Goal: Task Accomplishment & Management: Complete application form

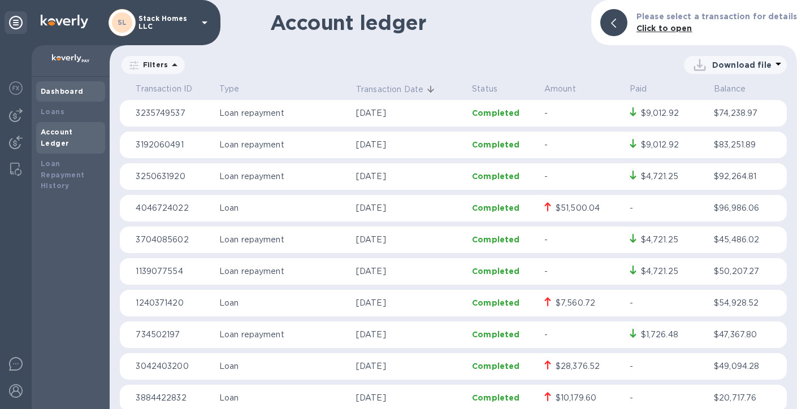
click at [48, 94] on b "Dashboard" at bounding box center [62, 91] width 43 height 8
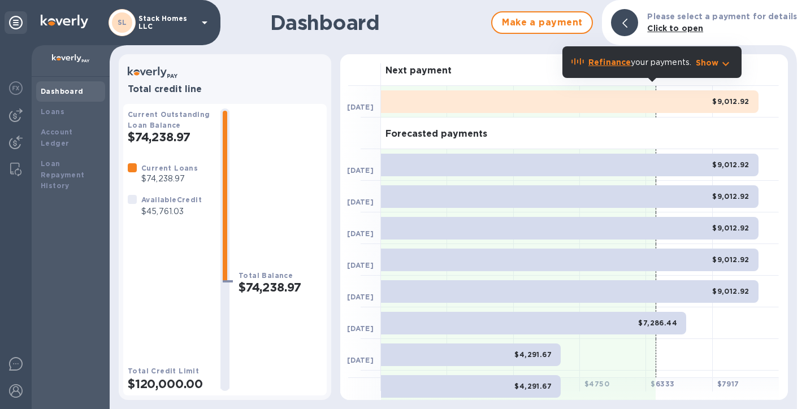
click at [21, 20] on icon at bounding box center [16, 23] width 14 height 14
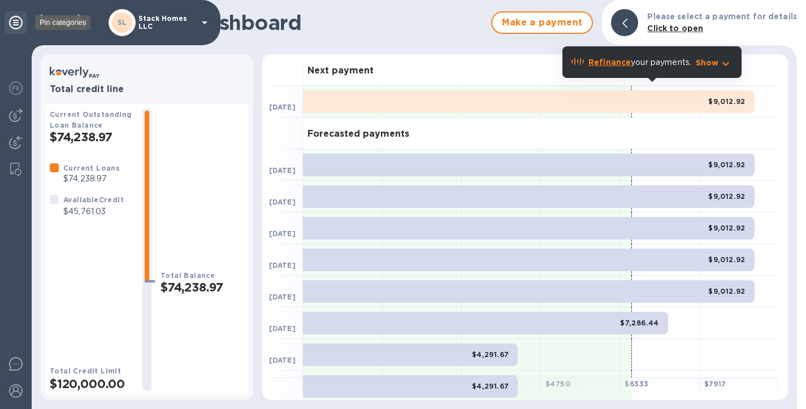
click at [21, 20] on icon at bounding box center [16, 23] width 14 height 14
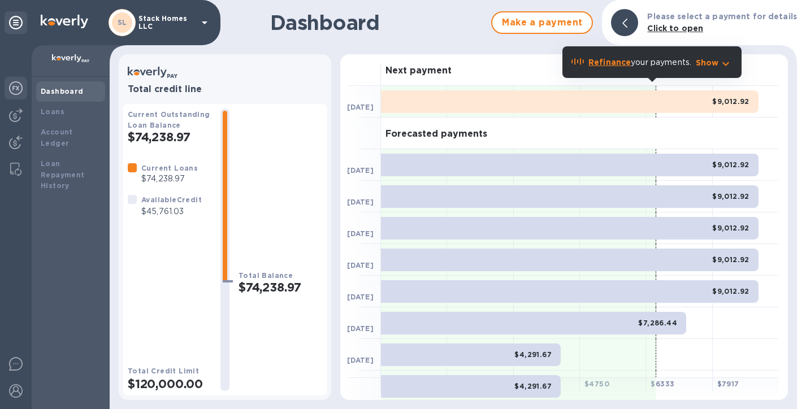
click at [18, 79] on div at bounding box center [16, 89] width 23 height 25
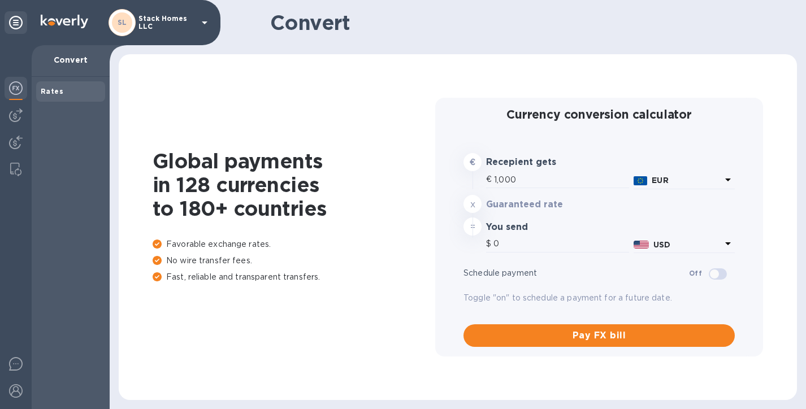
type input "1,173.71"
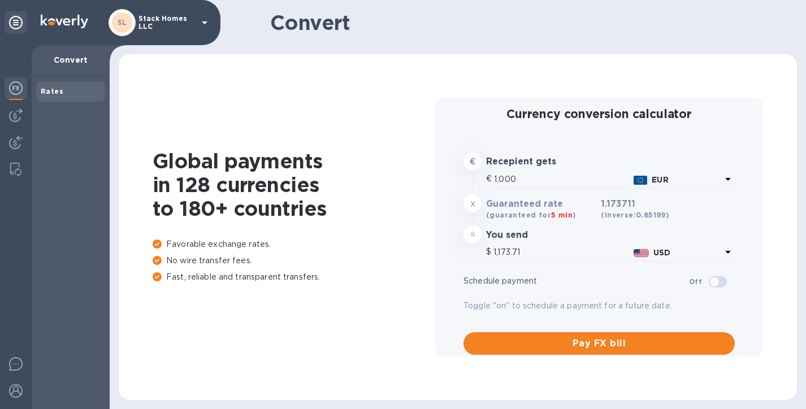
click at [66, 66] on div "Convert" at bounding box center [71, 61] width 78 height 32
click at [21, 118] on img at bounding box center [16, 116] width 14 height 14
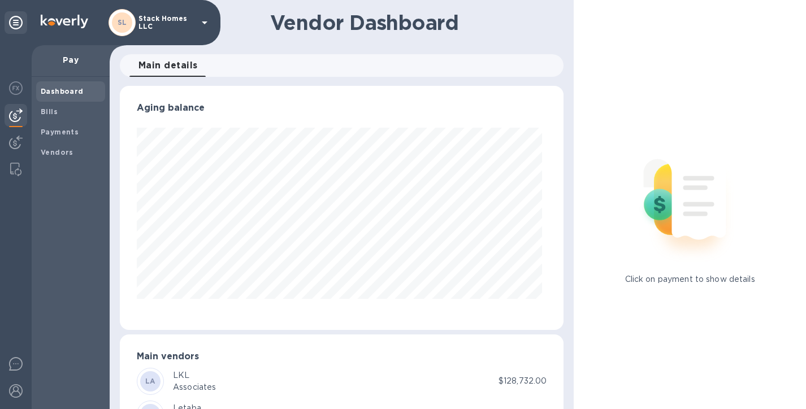
click at [54, 29] on div at bounding box center [65, 23] width 48 height 16
click at [58, 20] on img at bounding box center [65, 22] width 48 height 14
click at [75, 118] on div "Bills" at bounding box center [70, 112] width 69 height 20
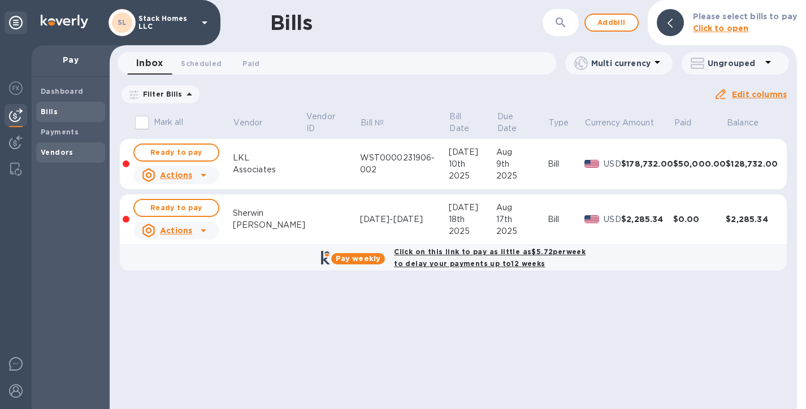
click at [55, 150] on b "Vendors" at bounding box center [57, 152] width 33 height 8
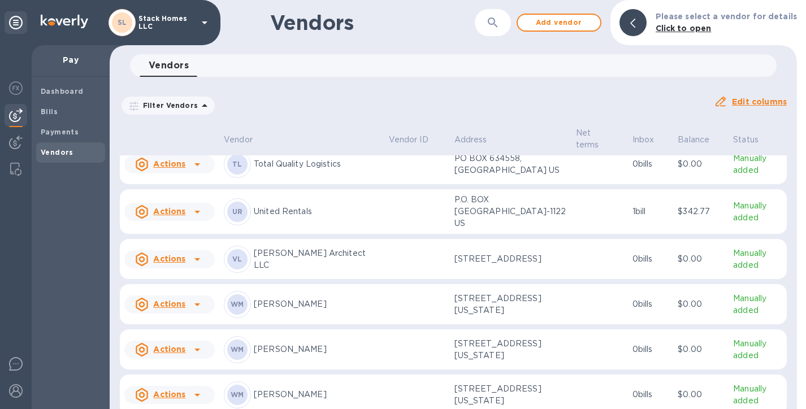
scroll to position [3479, 0]
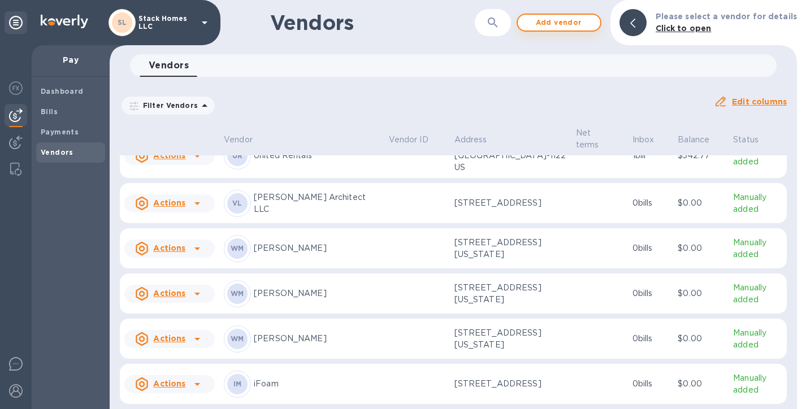
click at [570, 16] on span "Add vendor" at bounding box center [559, 23] width 64 height 14
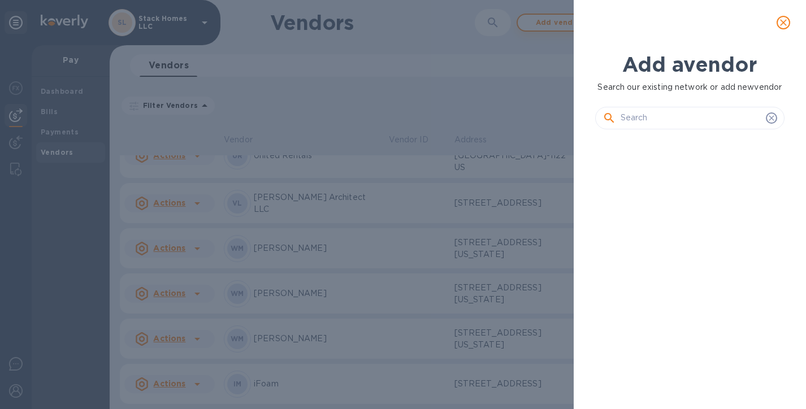
scroll to position [221, 194]
click at [651, 125] on input "text" at bounding box center [691, 118] width 141 height 17
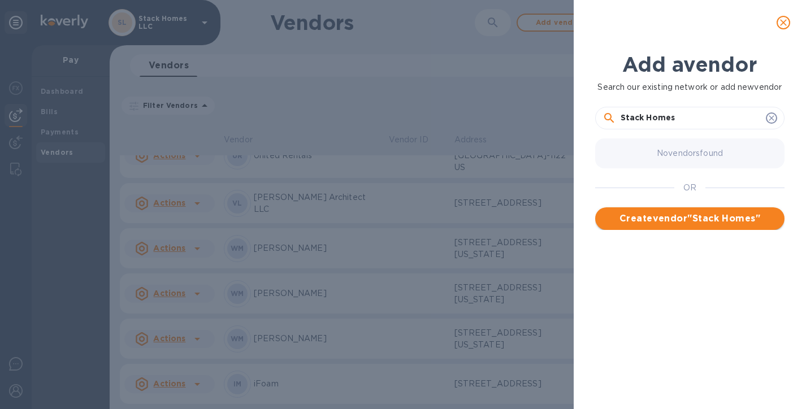
type input "Stack Homes"
click at [681, 226] on span "Create vendor " Stack Homes "" at bounding box center [690, 219] width 171 height 14
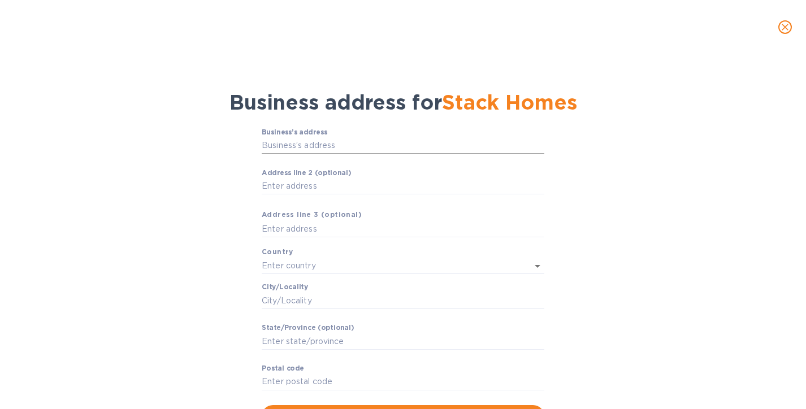
click at [317, 144] on input "Business’s аddress" at bounding box center [403, 145] width 283 height 17
type input "[STREET_ADDRESS]"
type input "[GEOGRAPHIC_DATA]"
type input "West Jordan"
type input "UT"
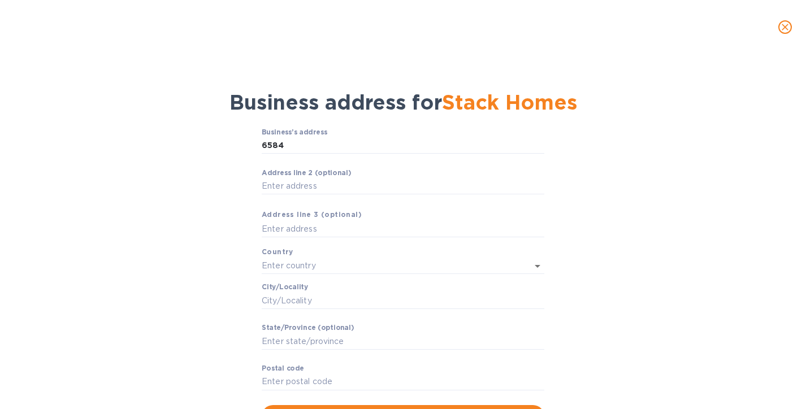
type input "84084"
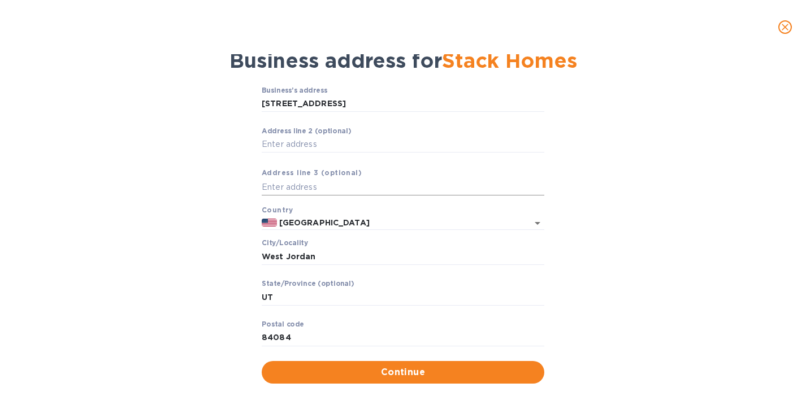
scroll to position [51, 0]
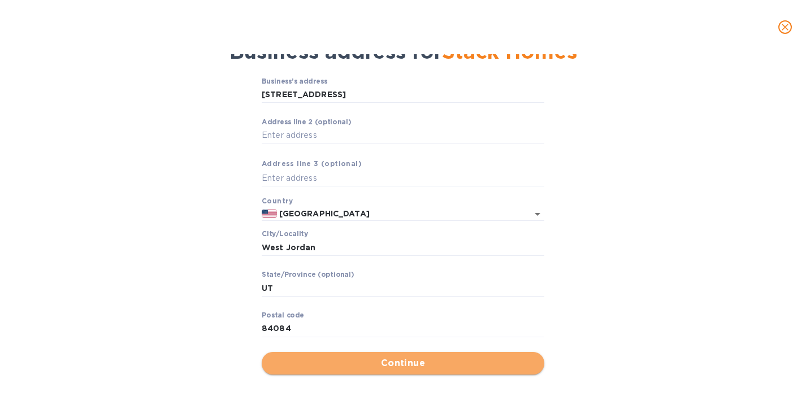
click at [383, 361] on span "Continue" at bounding box center [403, 364] width 265 height 14
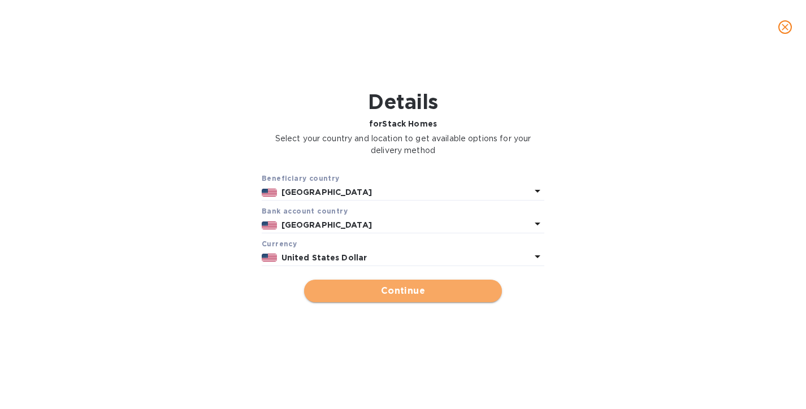
click at [434, 297] on span "Continue" at bounding box center [403, 291] width 180 height 14
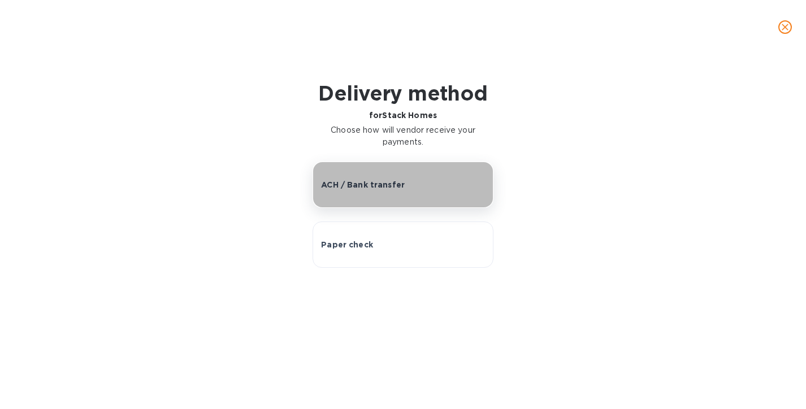
click at [368, 189] on p "ACH / Bank transfer" at bounding box center [363, 184] width 84 height 11
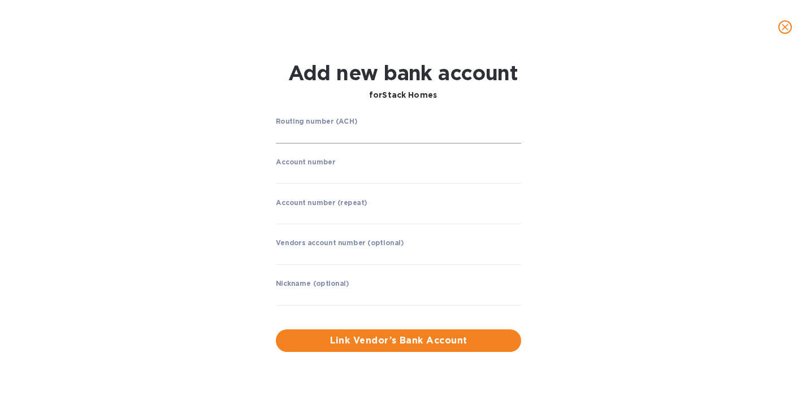
click at [360, 139] on input "string" at bounding box center [398, 135] width 245 height 17
click at [616, 111] on div "Routing number (ACH) ​ Account number ​ Account number (repeat) ​ Vendors accou…" at bounding box center [403, 235] width 518 height 248
click at [365, 170] on input "string" at bounding box center [398, 175] width 245 height 17
type input "1"
click at [334, 133] on input "string" at bounding box center [398, 135] width 245 height 17
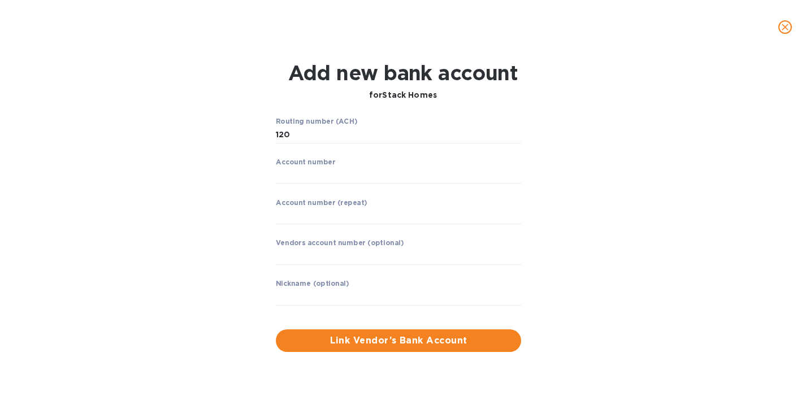
click at [604, 226] on div "Routing number (ACH) ​ Account number ​ Account number (repeat) ​ Vendors accou…" at bounding box center [403, 235] width 518 height 248
click at [299, 130] on input "string" at bounding box center [398, 135] width 245 height 17
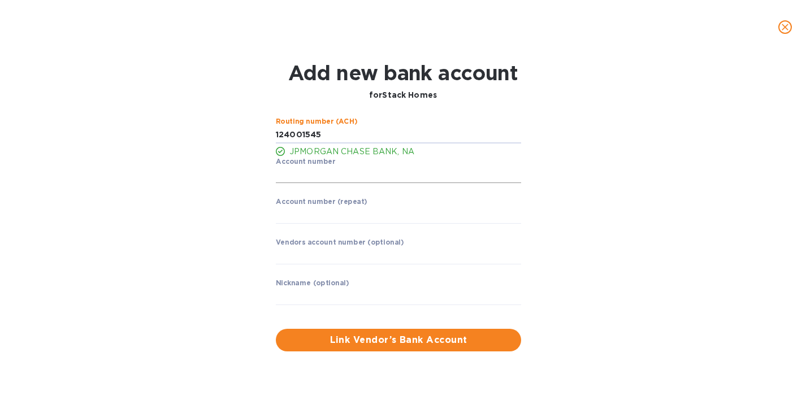
type input "124001545"
click at [432, 172] on input "string" at bounding box center [398, 175] width 245 height 17
click at [628, 246] on div "Routing number (ACH) JPMORGAN CHASE BANK, NA Account number ​ Account number (r…" at bounding box center [403, 235] width 518 height 248
click at [359, 182] on input "string" at bounding box center [398, 175] width 245 height 17
type input "5022008090"
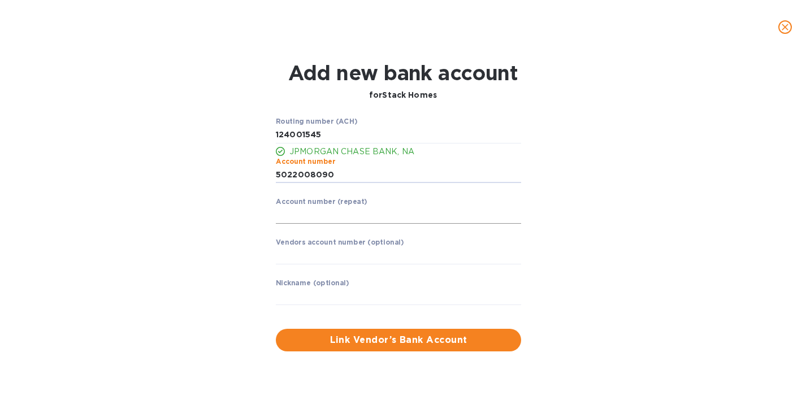
click at [359, 217] on input "string" at bounding box center [398, 215] width 245 height 17
type input "5022008090"
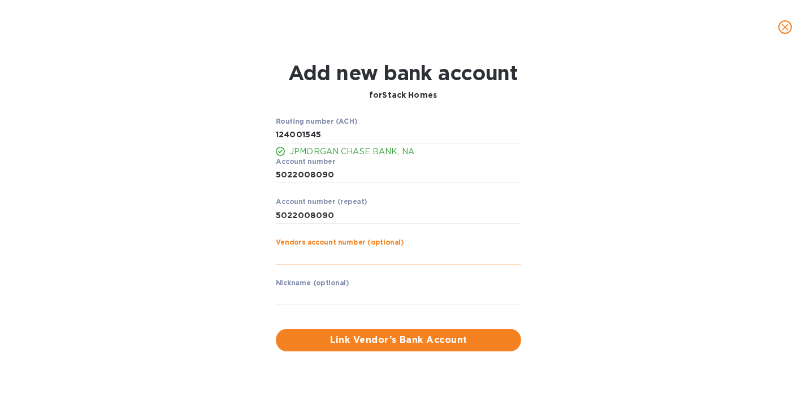
click at [370, 252] on input "text" at bounding box center [398, 256] width 245 height 17
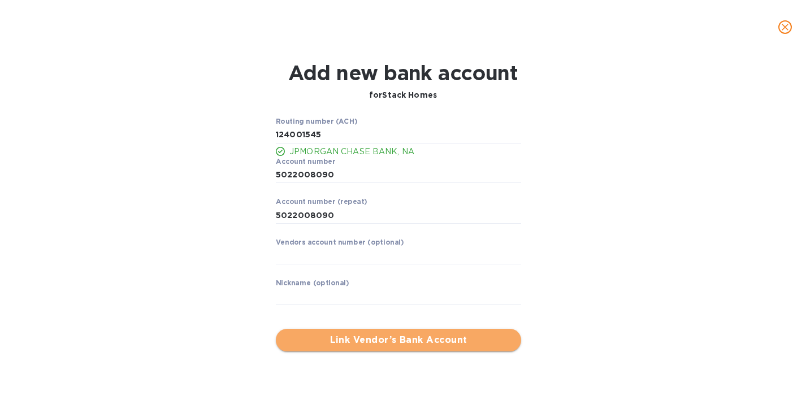
click at [355, 345] on span "Link Vendor’s Bank Account" at bounding box center [398, 341] width 227 height 14
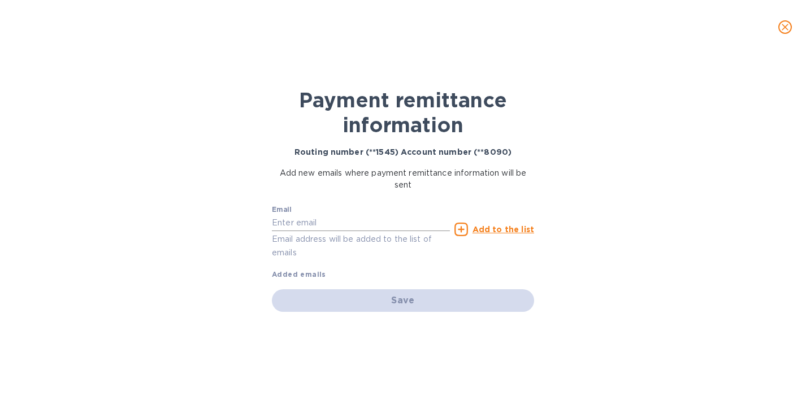
click at [330, 219] on input "text" at bounding box center [361, 223] width 178 height 17
type input "[PERSON_NAME][EMAIL_ADDRESS][DOMAIN_NAME]"
click at [478, 230] on u "Add to the list" at bounding box center [504, 229] width 62 height 9
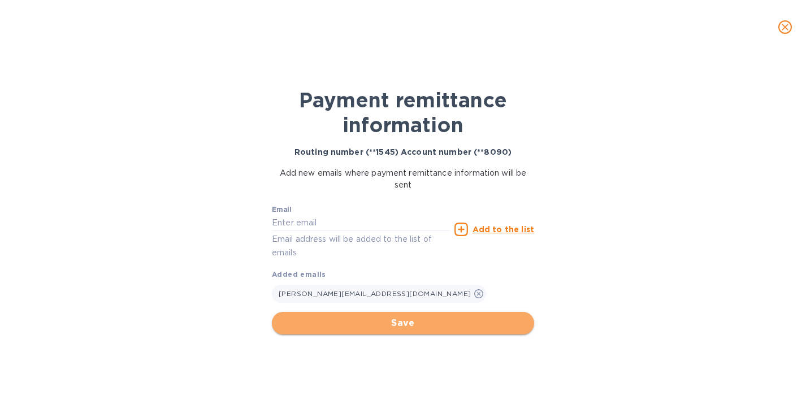
click at [447, 329] on button "Save" at bounding box center [403, 323] width 262 height 23
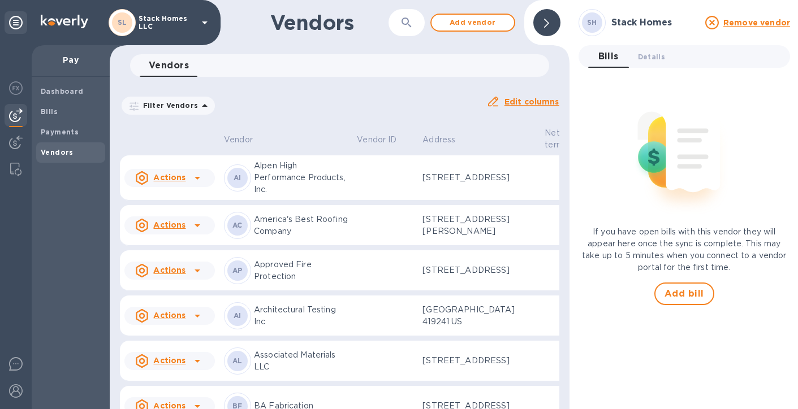
click at [540, 291] on td at bounding box center [563, 271] width 47 height 41
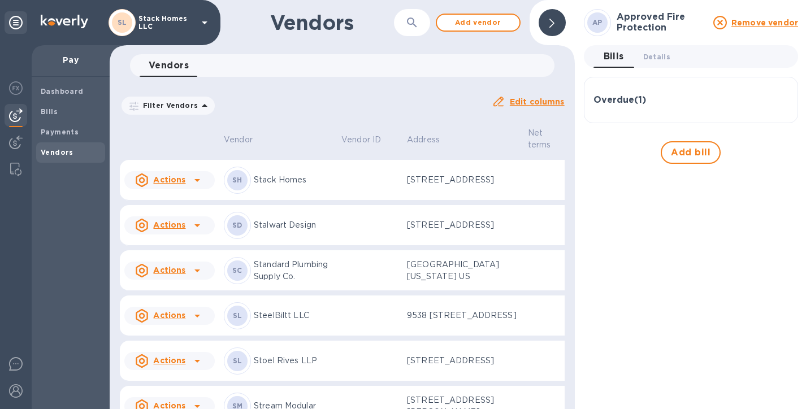
scroll to position [3014, 0]
click at [407, 185] on p "[STREET_ADDRESS]" at bounding box center [463, 180] width 112 height 12
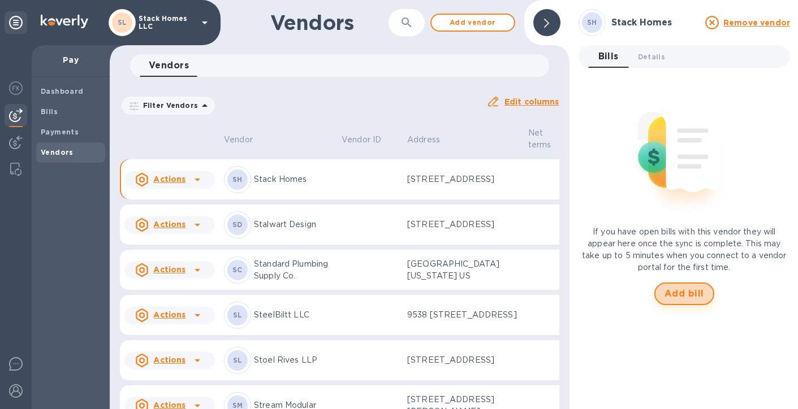
click at [669, 299] on span "Add bill" at bounding box center [685, 294] width 40 height 14
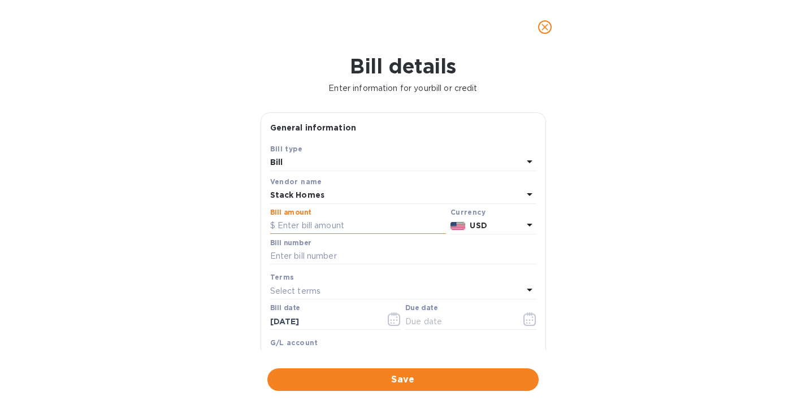
click at [338, 234] on input "text" at bounding box center [358, 226] width 176 height 17
click at [313, 233] on input "text" at bounding box center [358, 226] width 176 height 17
type input "45,750"
click at [315, 255] on input "text" at bounding box center [403, 256] width 266 height 17
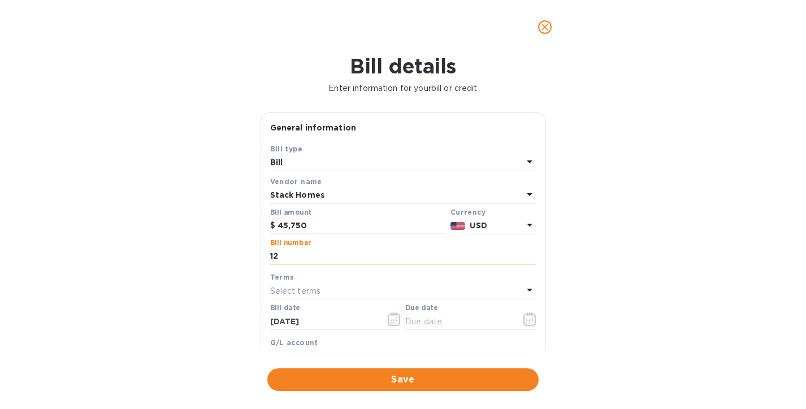
type input "1"
type input "92625"
click at [314, 292] on p "Select terms" at bounding box center [295, 292] width 51 height 12
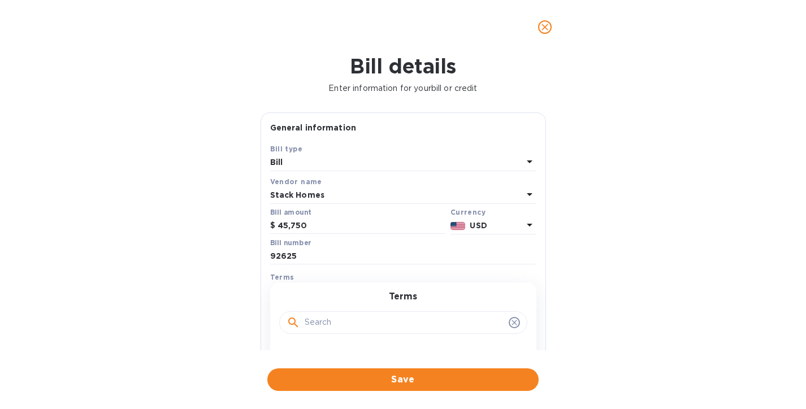
click at [314, 292] on div "Terms Net 30 Net 60 1/10 net 60 2/10 net 60 Net 0 Net 15 Create new" at bounding box center [403, 377] width 266 height 189
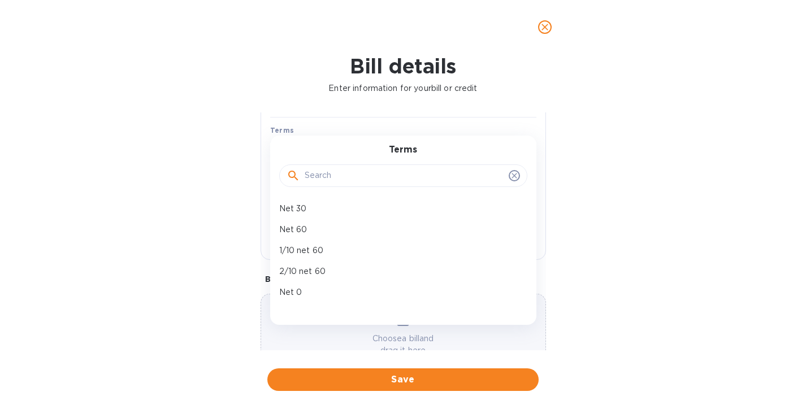
scroll to position [148, 0]
click at [309, 294] on p "Net 0" at bounding box center [398, 292] width 239 height 12
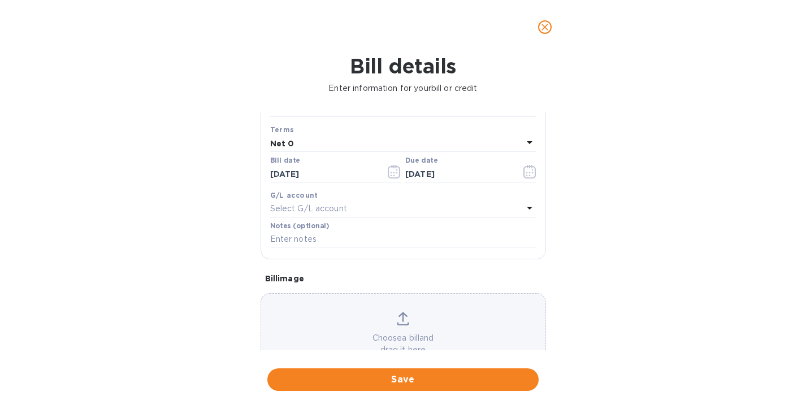
type input "[DATE]"
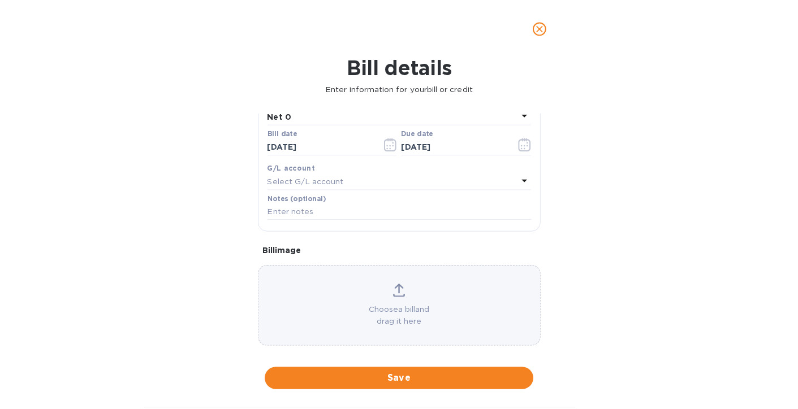
scroll to position [187, 0]
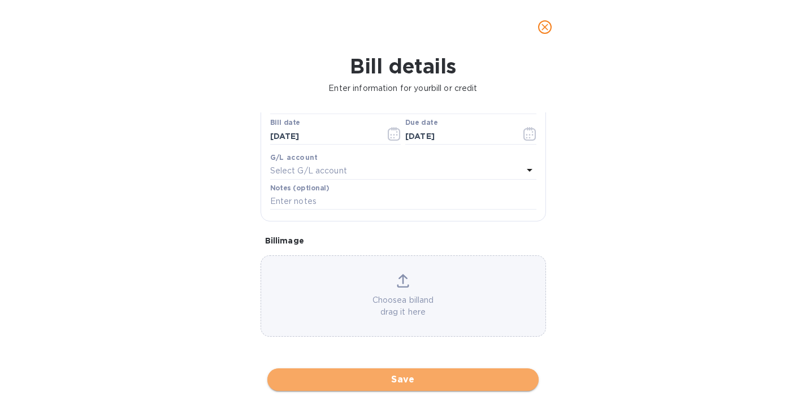
click at [344, 382] on span "Save" at bounding box center [403, 380] width 253 height 14
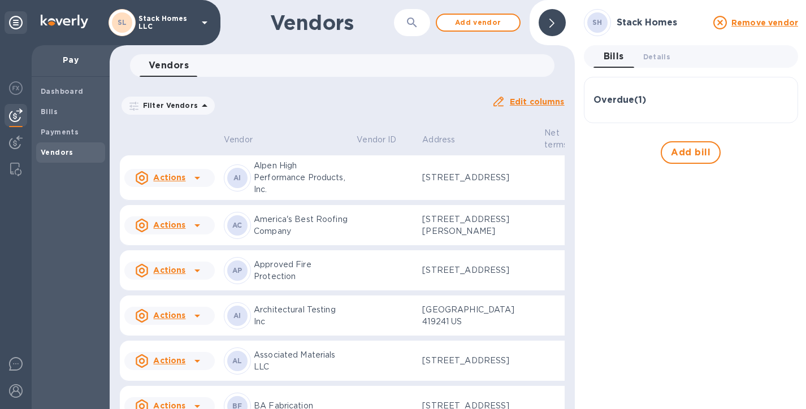
click at [647, 97] on div "Overdue ( 1 )" at bounding box center [691, 100] width 195 height 11
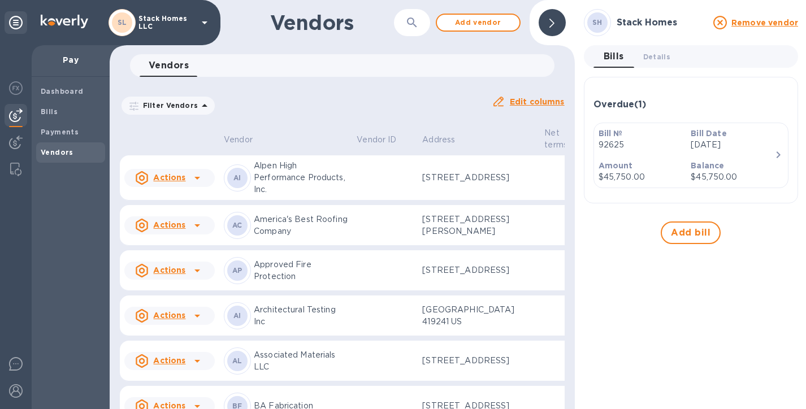
click at [663, 133] on p "Bill №" at bounding box center [641, 133] width 84 height 11
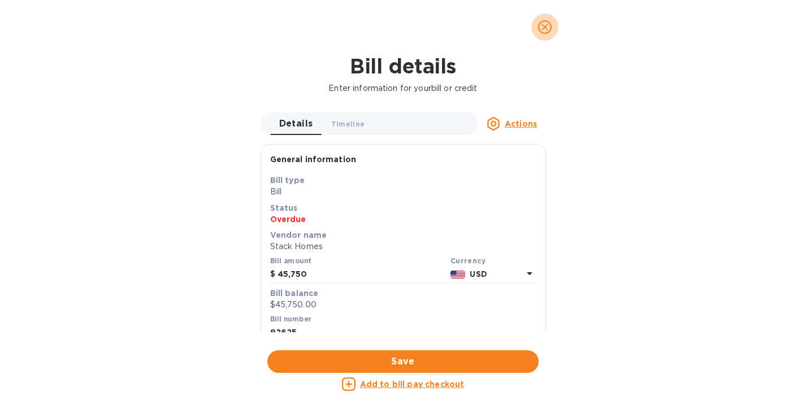
click at [542, 28] on icon "close" at bounding box center [545, 26] width 11 height 11
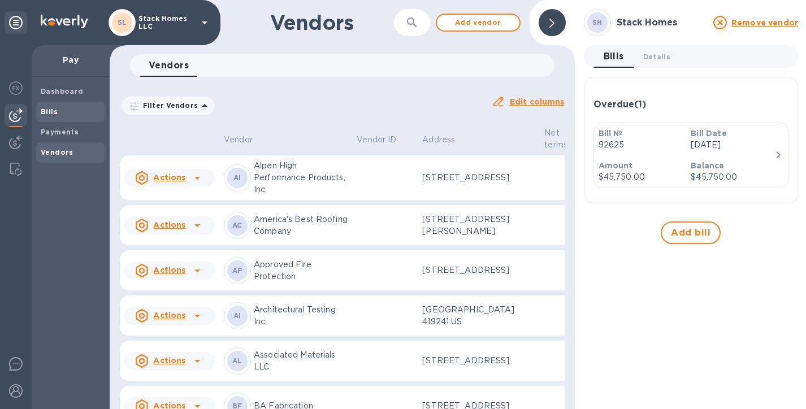
click at [75, 112] on span "Bills" at bounding box center [71, 111] width 60 height 11
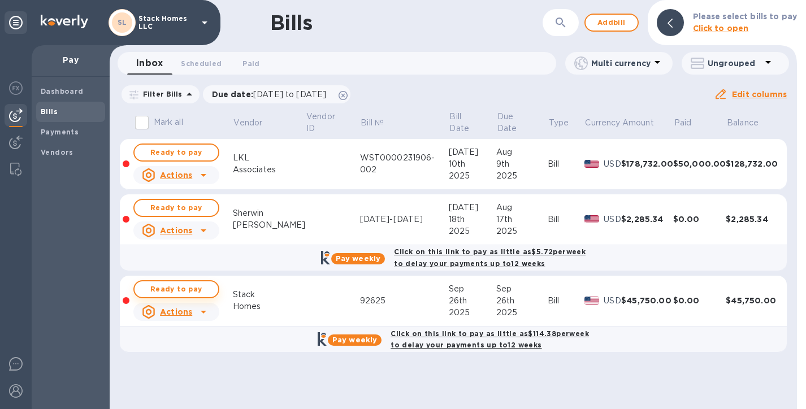
click at [204, 295] on span "Ready to pay" at bounding box center [177, 290] width 66 height 14
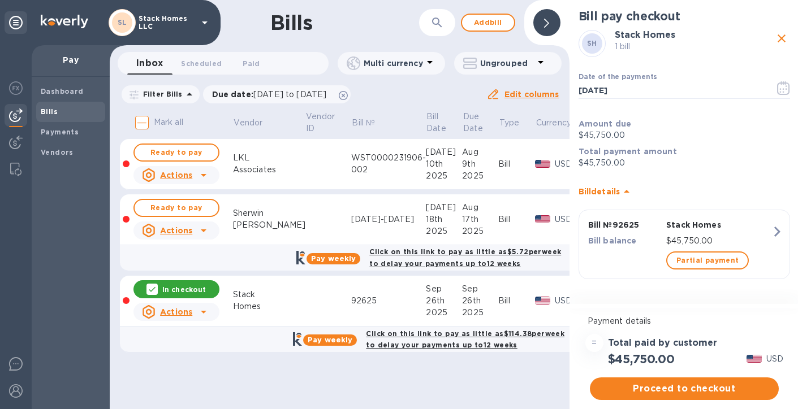
scroll to position [8, 0]
click at [653, 382] on span "Proceed to checkout" at bounding box center [684, 389] width 171 height 14
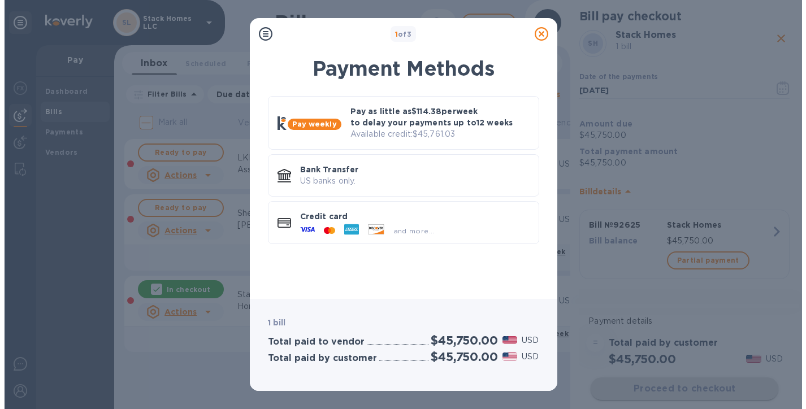
scroll to position [0, 0]
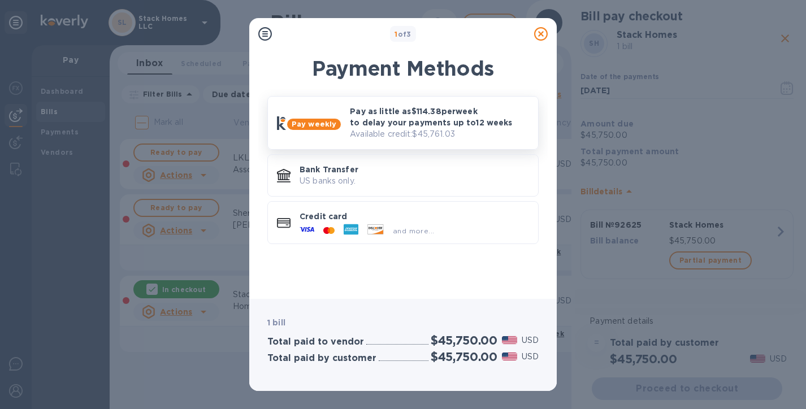
click at [443, 118] on p "Pay as little as $114.38 per week to delay your payments up to 12 weeks" at bounding box center [439, 117] width 179 height 23
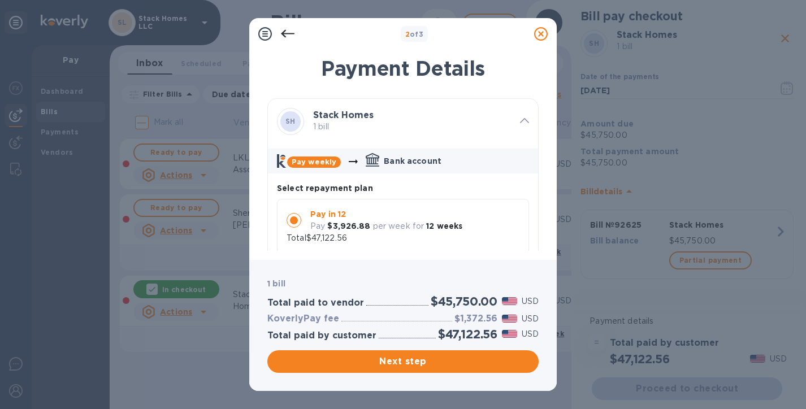
scroll to position [11, 0]
click at [400, 362] on span "Next step" at bounding box center [403, 362] width 253 height 14
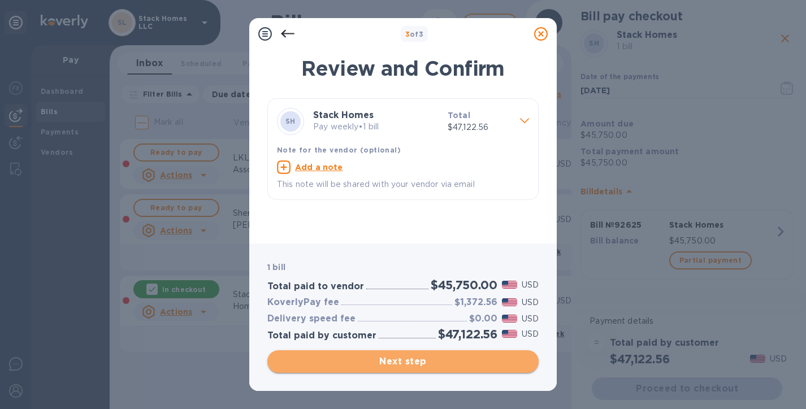
click at [399, 356] on span "Next step" at bounding box center [403, 362] width 253 height 14
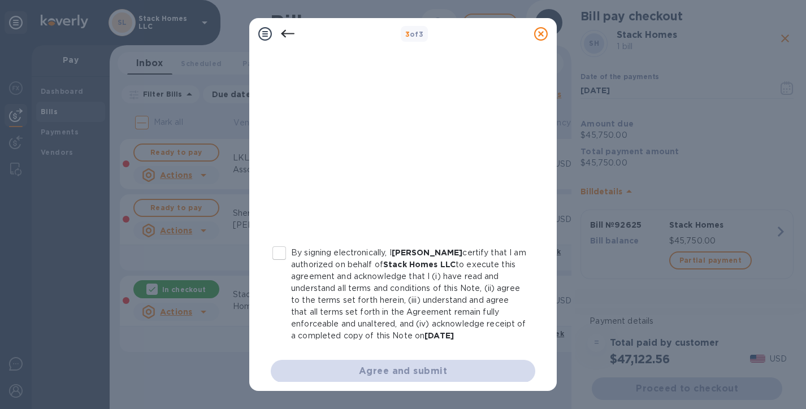
scroll to position [216, 0]
click at [277, 253] on input "By signing electronically, I [PERSON_NAME] certify that I am authorized on beha…" at bounding box center [280, 253] width 24 height 24
checkbox input "true"
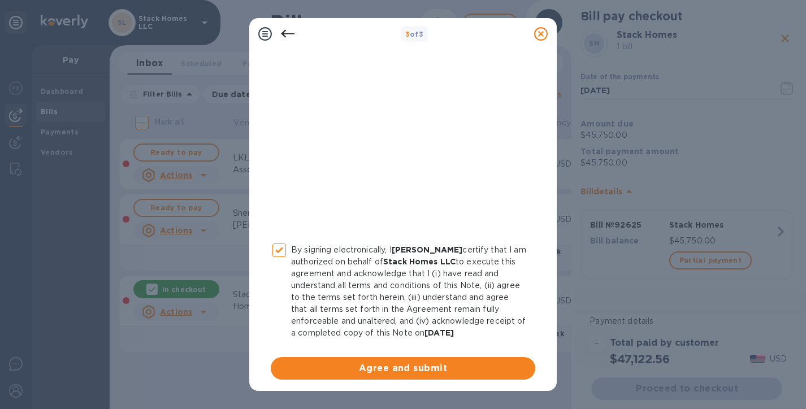
scroll to position [222, 0]
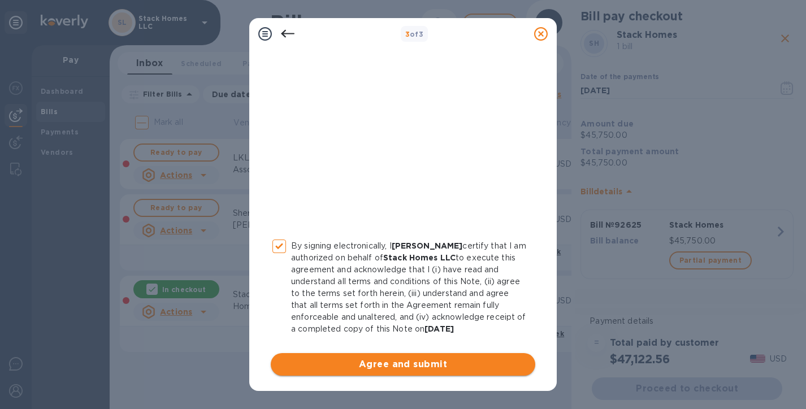
click at [363, 362] on span "Agree and submit" at bounding box center [403, 365] width 247 height 14
